Goal: Task Accomplishment & Management: Manage account settings

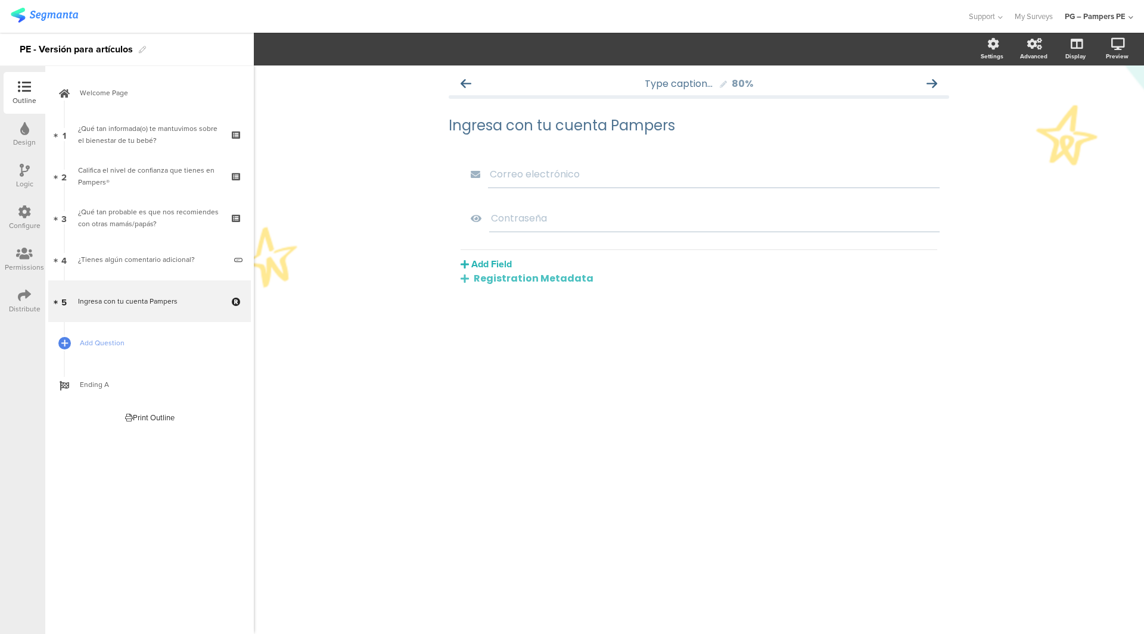
click at [24, 223] on div "Configure" at bounding box center [25, 225] width 32 height 11
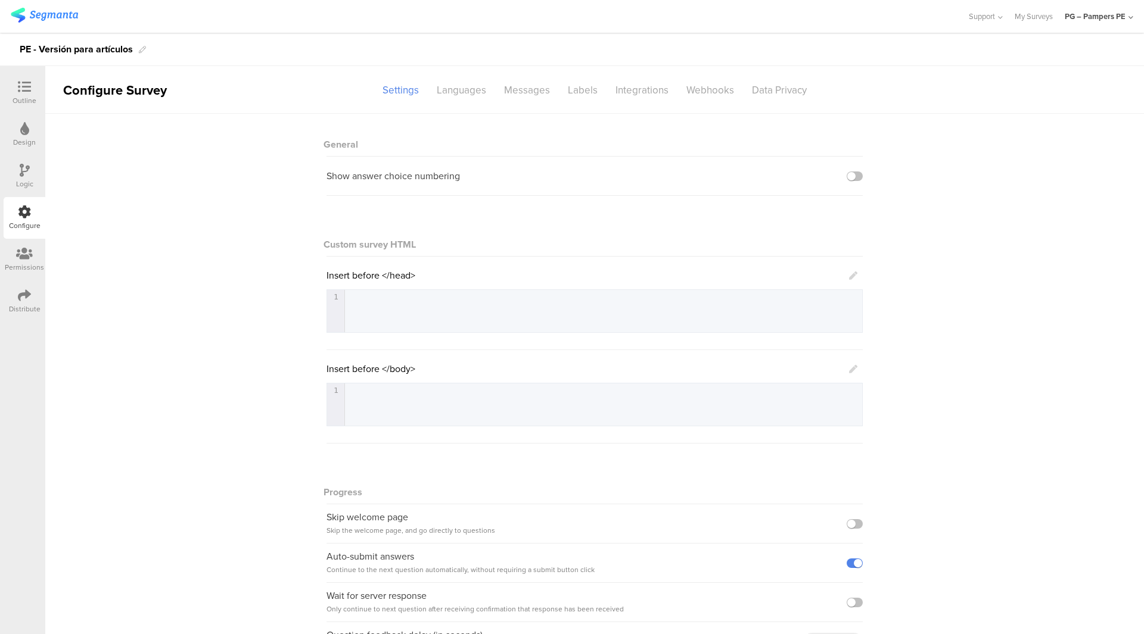
click at [25, 23] on link at bounding box center [44, 17] width 67 height 18
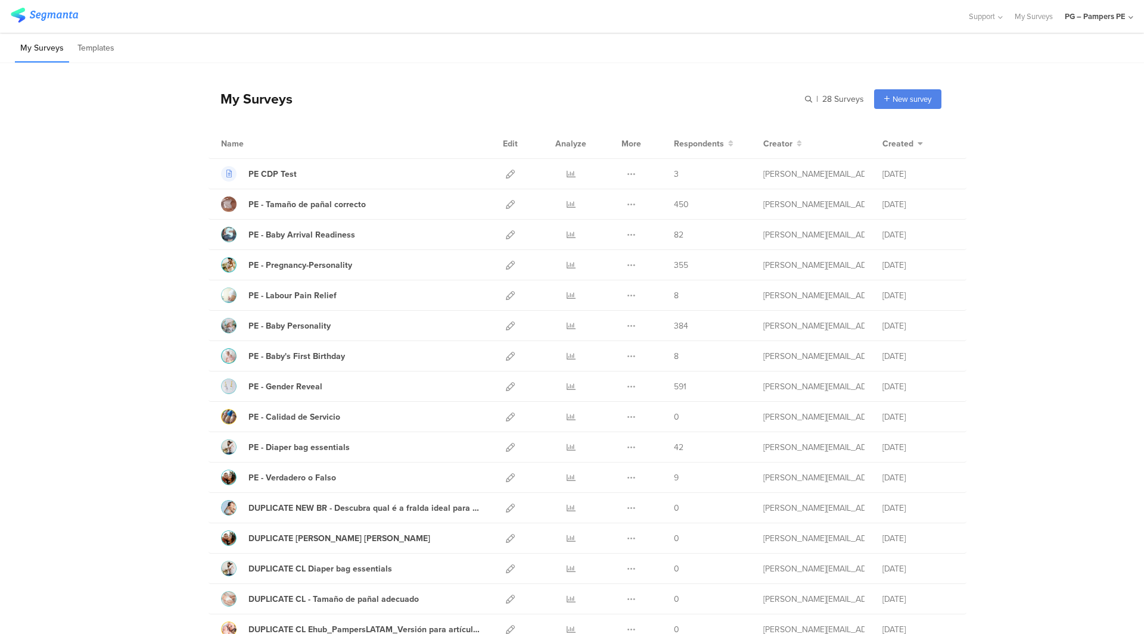
click at [1102, 8] on div "PG – Pampers PE" at bounding box center [1099, 16] width 69 height 33
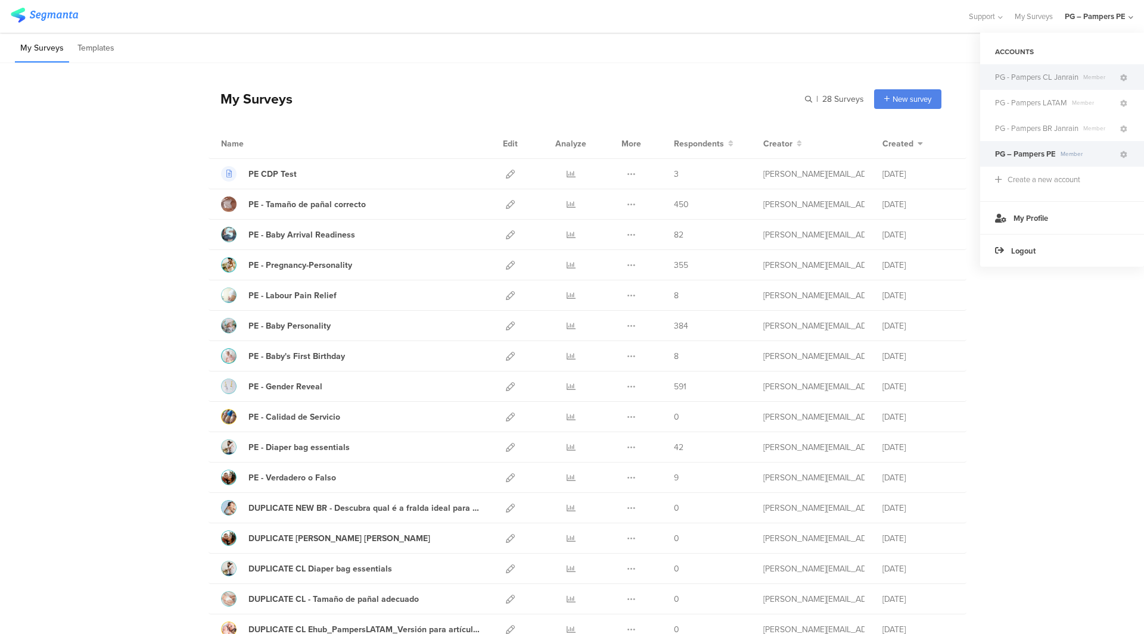
click at [1062, 77] on span "PG - Pampers CL Janrain" at bounding box center [1036, 76] width 83 height 11
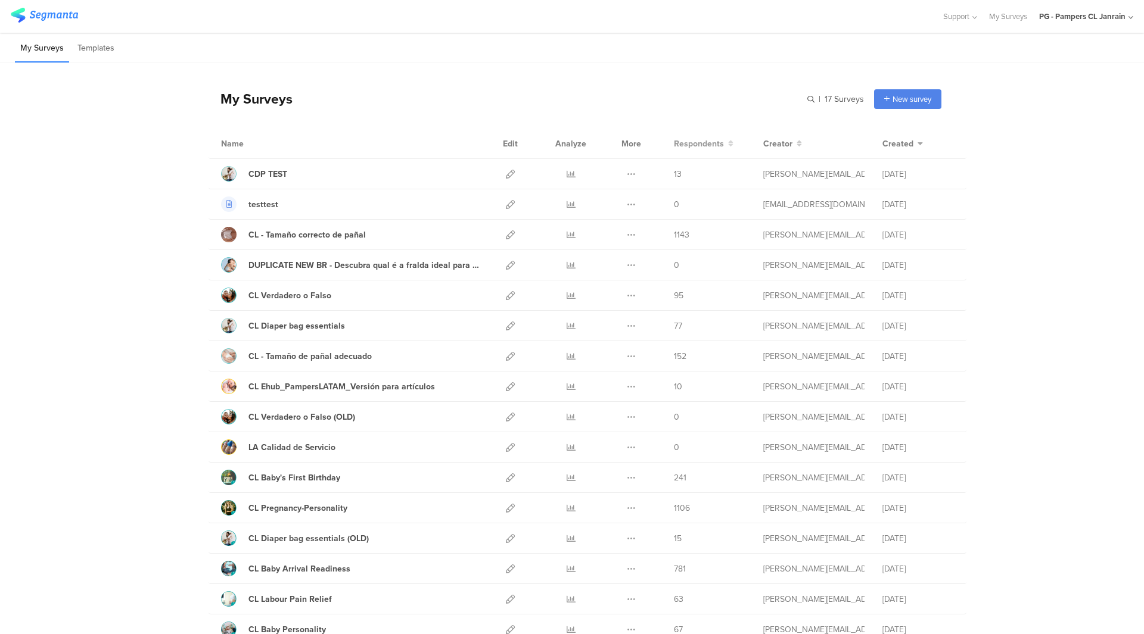
click at [702, 139] on span "Respondents" at bounding box center [699, 144] width 50 height 13
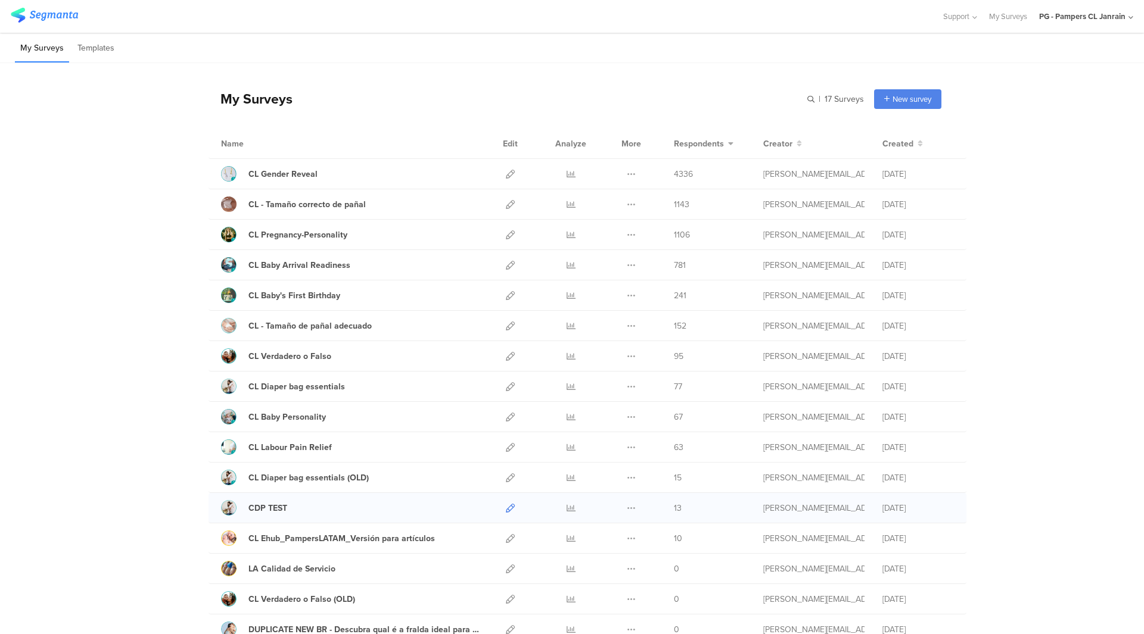
click at [507, 507] on icon at bounding box center [510, 508] width 9 height 9
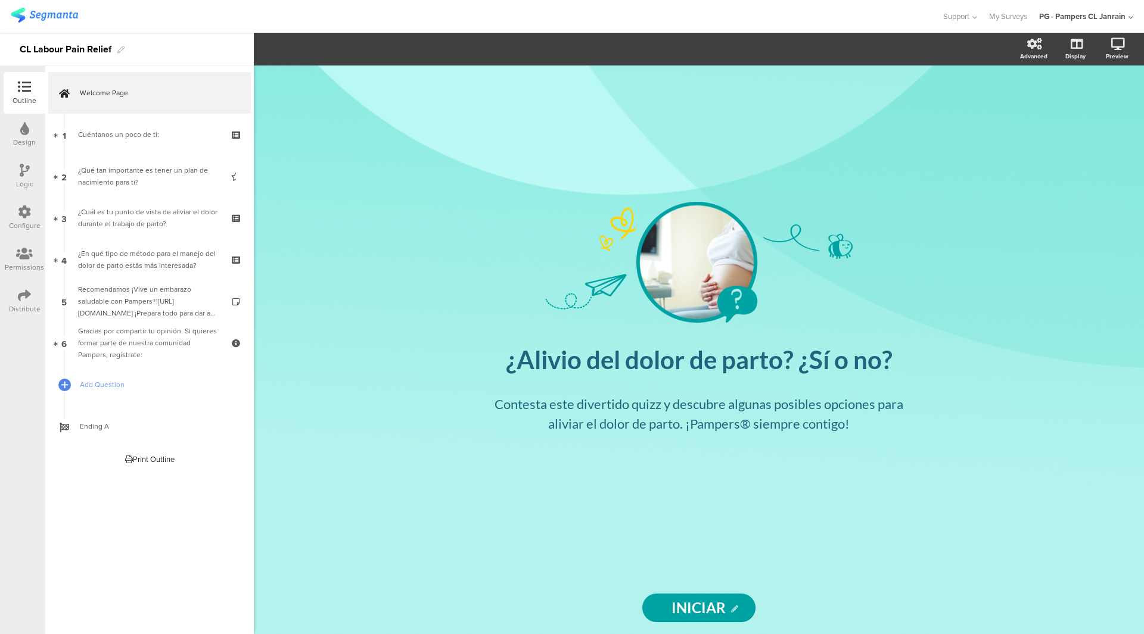
click at [30, 219] on div at bounding box center [24, 213] width 13 height 15
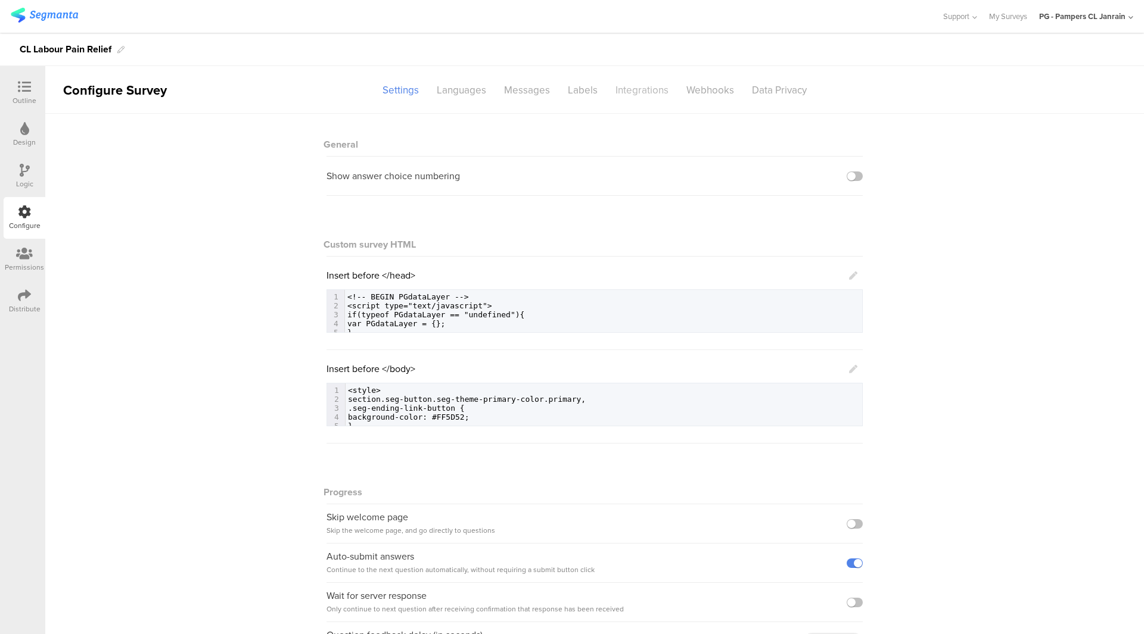
click at [610, 95] on div "Integrations" at bounding box center [641, 90] width 71 height 21
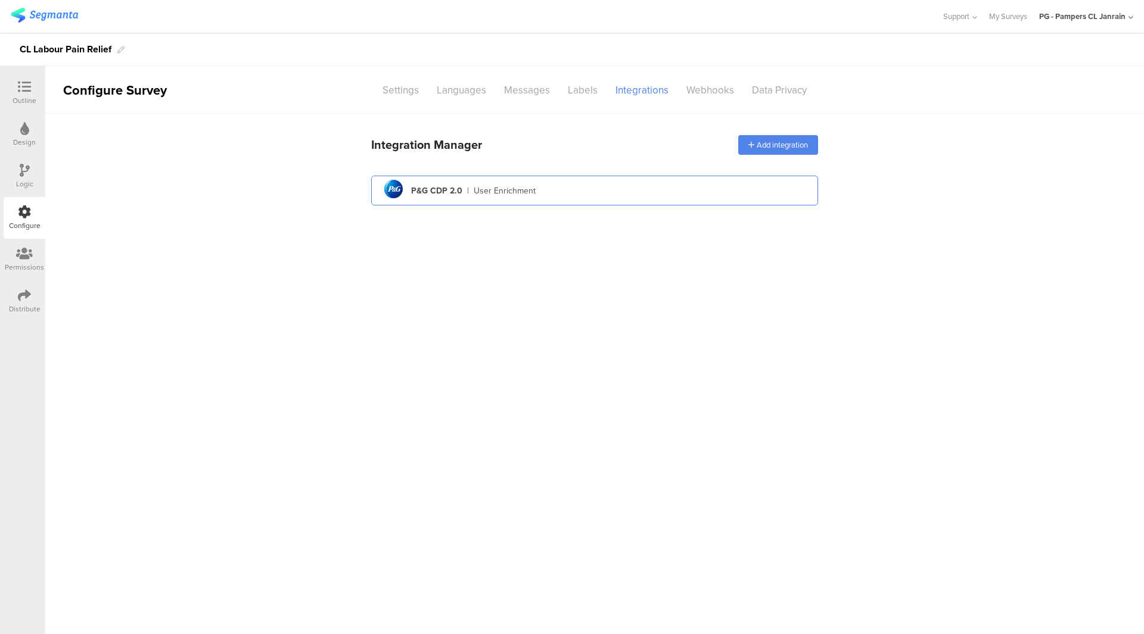
click at [504, 194] on div "User Enrichment" at bounding box center [505, 191] width 62 height 13
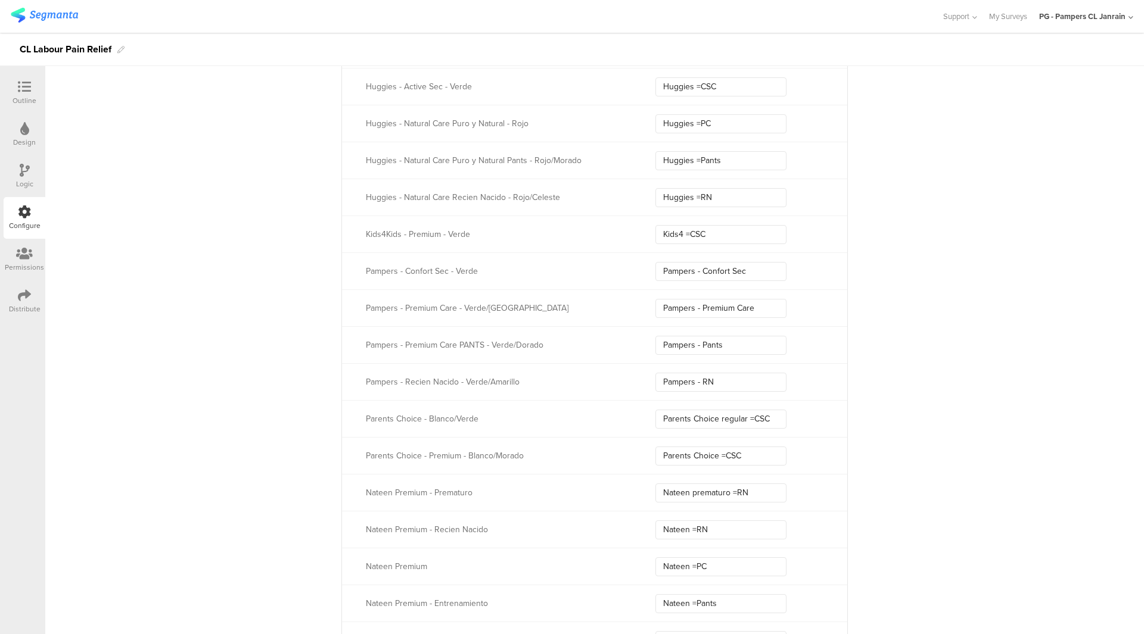
scroll to position [2335, 0]
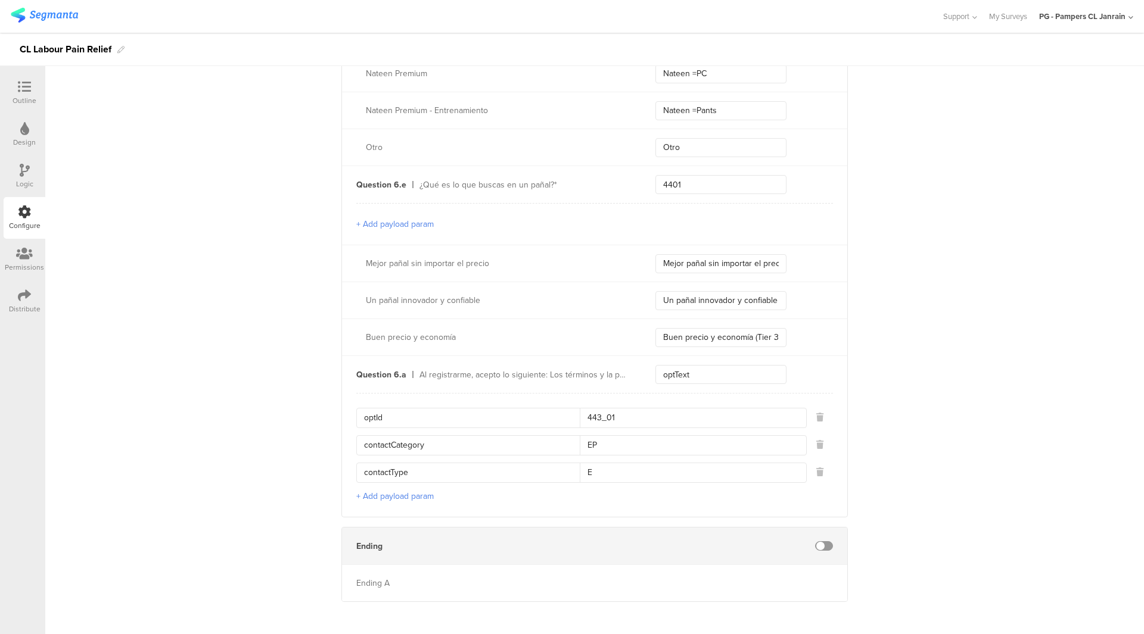
click at [820, 542] on span at bounding box center [824, 547] width 18 height 10
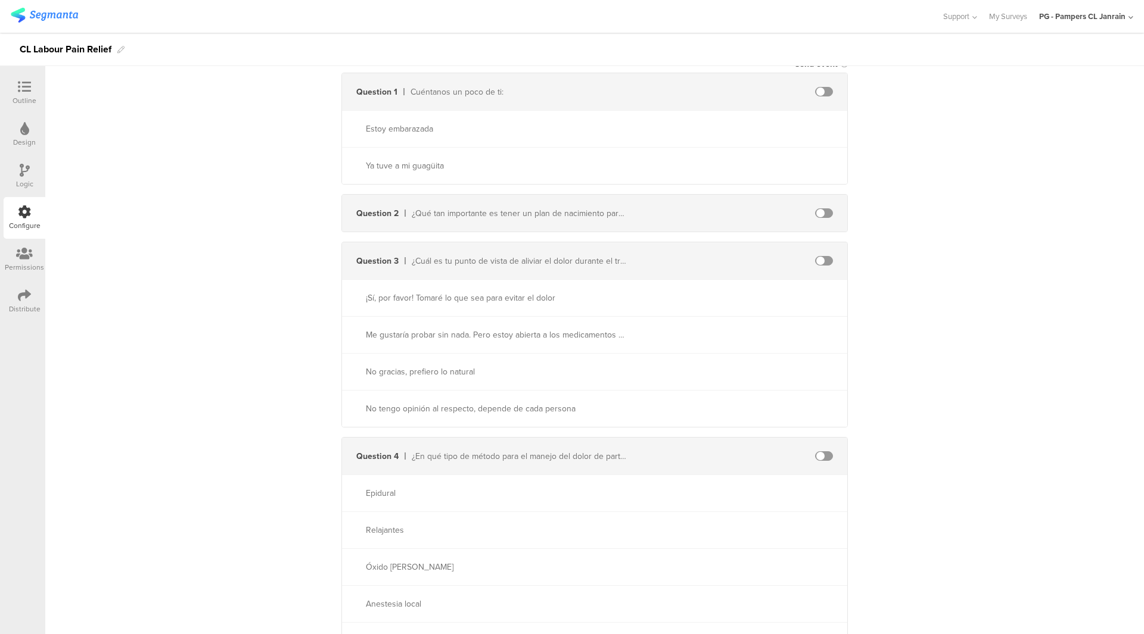
scroll to position [0, 0]
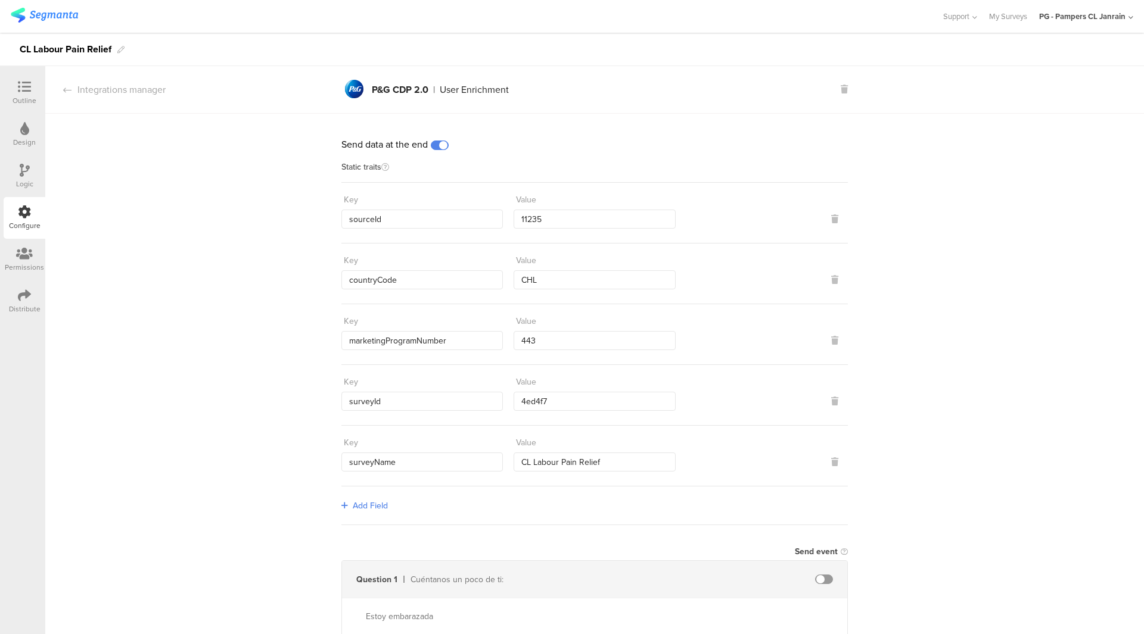
drag, startPoint x: 334, startPoint y: 141, endPoint x: 425, endPoint y: 144, distance: 91.2
copy div "Send data at the end"
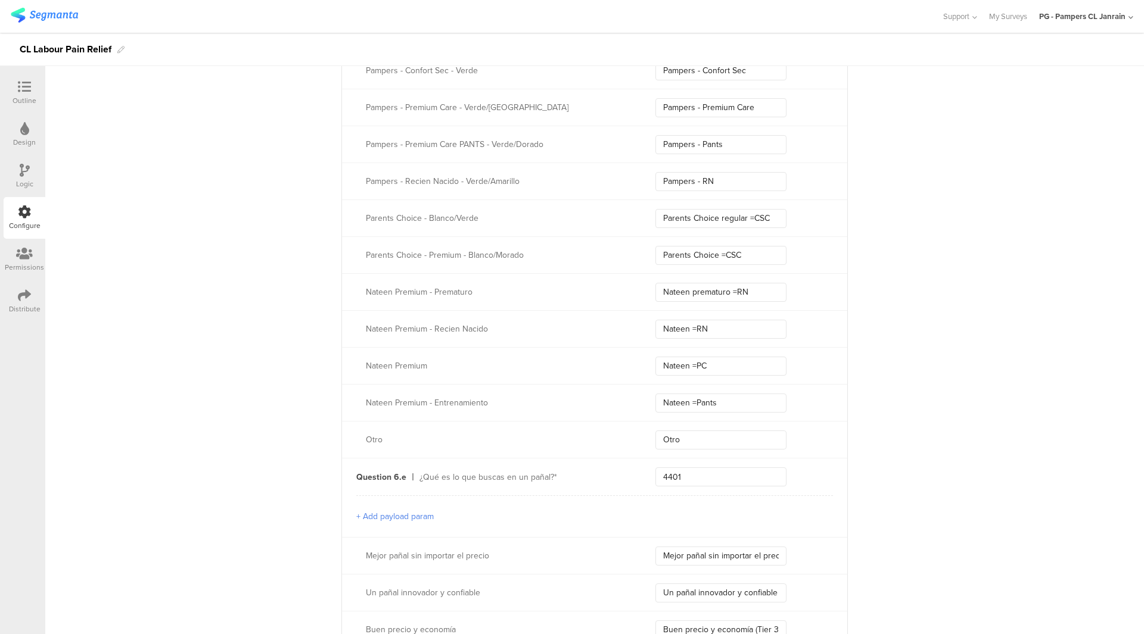
scroll to position [2335, 0]
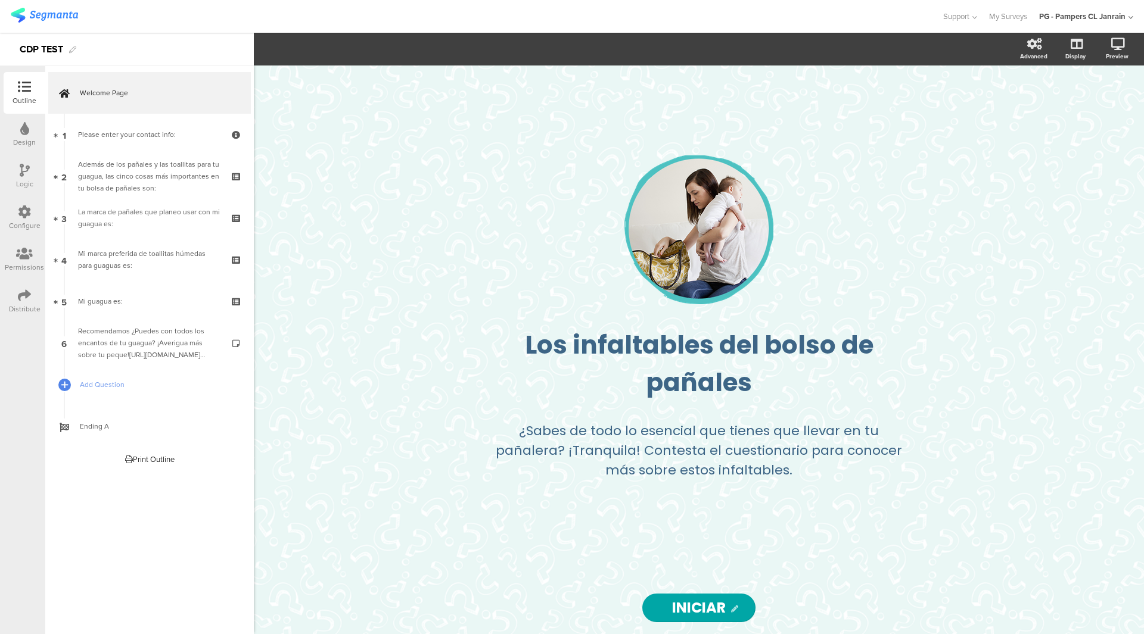
click at [5, 212] on div "Configure" at bounding box center [25, 218] width 42 height 42
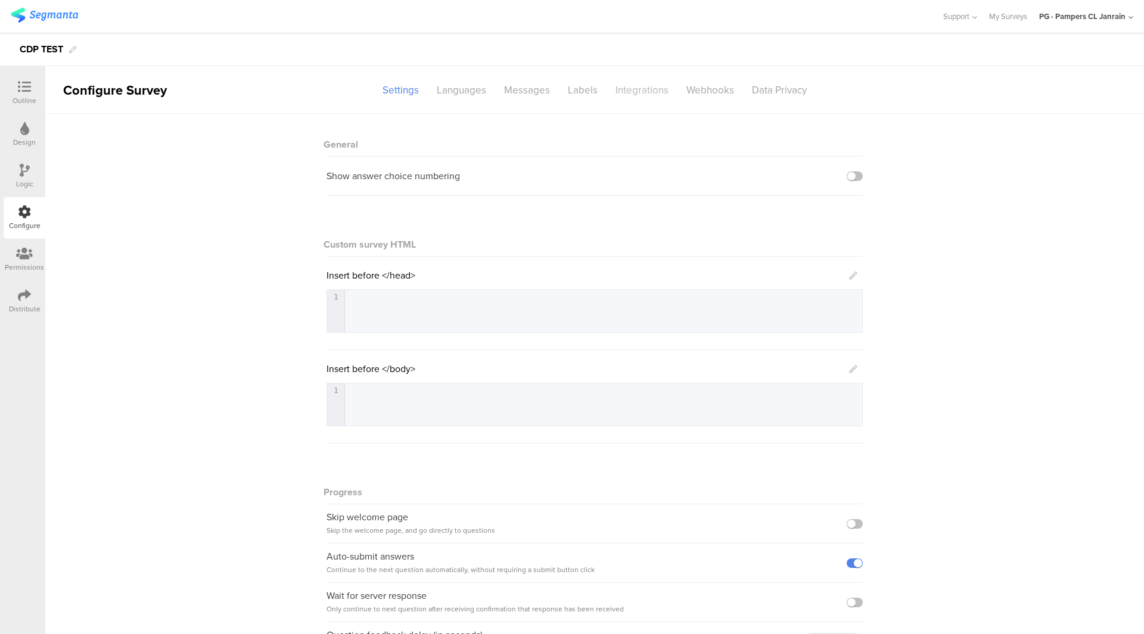
click at [640, 88] on div "Integrations" at bounding box center [641, 90] width 71 height 21
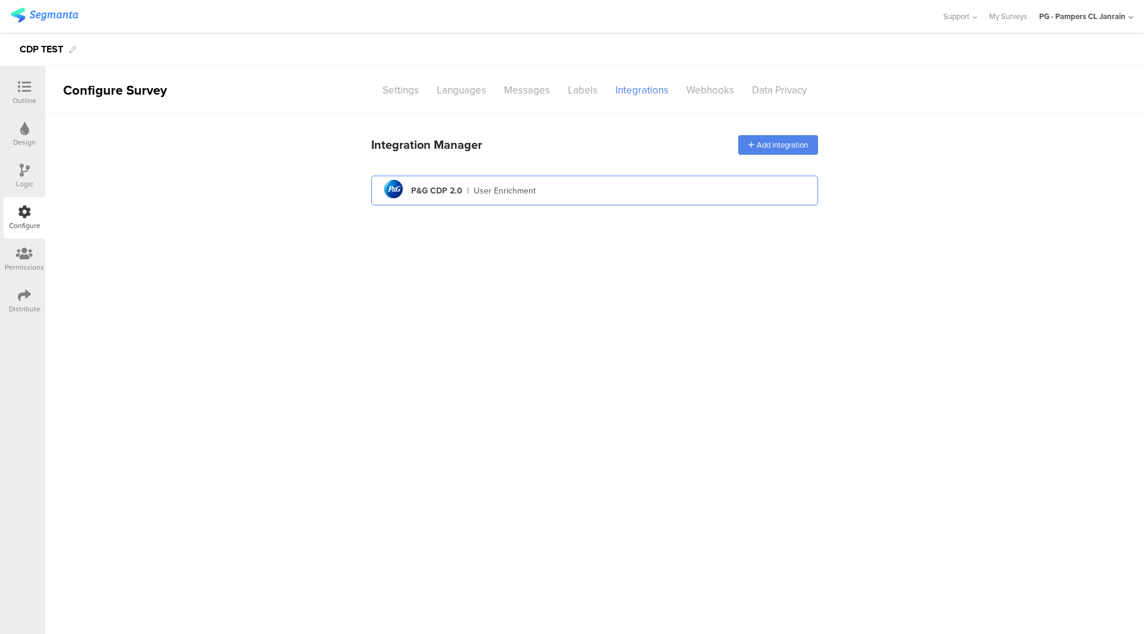
click at [540, 195] on div "pg logo P&G CDP 2.0 | User Enrichment" at bounding box center [595, 190] width 428 height 29
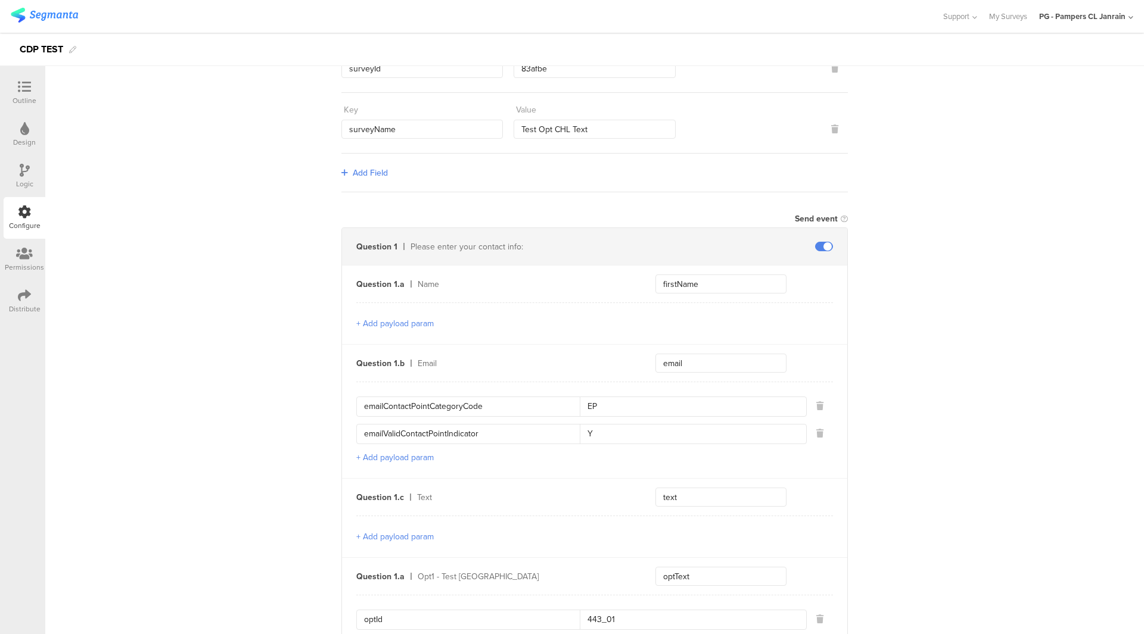
scroll to position [335, 0]
